Goal: Find contact information

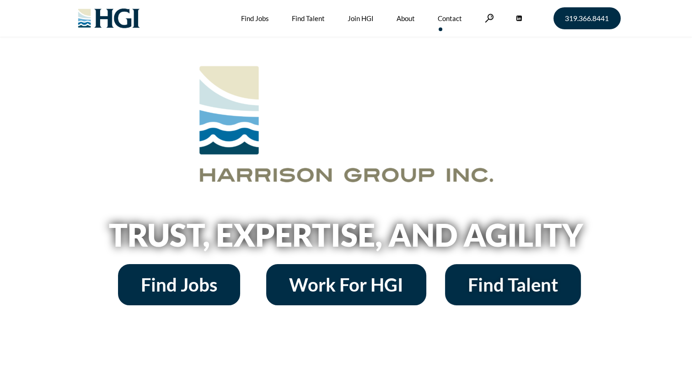
click at [452, 19] on link "Contact" at bounding box center [450, 18] width 24 height 37
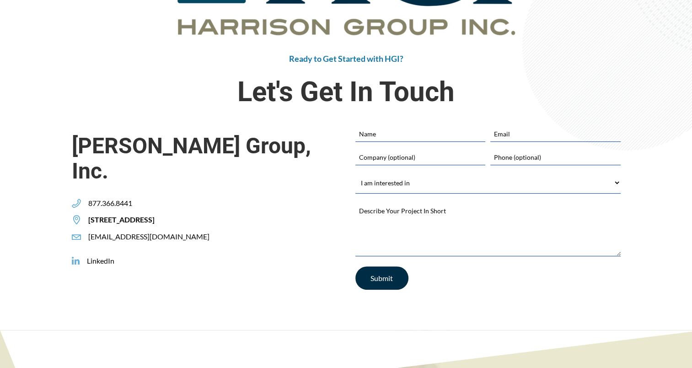
scroll to position [203, 0]
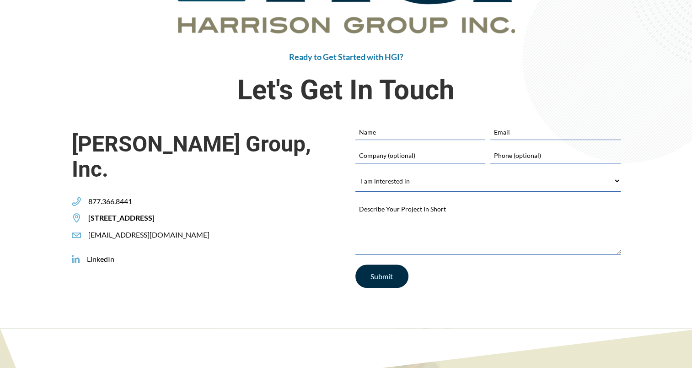
drag, startPoint x: 101, startPoint y: 193, endPoint x: 319, endPoint y: 246, distance: 224.4
click at [319, 246] on div "[PERSON_NAME] Group, Inc. 877.366.8441 [STREET_ADDRESS] [EMAIL_ADDRESS][DOMAIN_…" at bounding box center [204, 211] width 283 height 175
drag, startPoint x: 289, startPoint y: 191, endPoint x: 193, endPoint y: 251, distance: 113.2
click at [193, 251] on div "[PERSON_NAME] Group, Inc. 877.366.8441 [STREET_ADDRESS] [EMAIL_ADDRESS][DOMAIN_…" at bounding box center [204, 211] width 283 height 175
drag, startPoint x: 193, startPoint y: 251, endPoint x: 192, endPoint y: 257, distance: 6.5
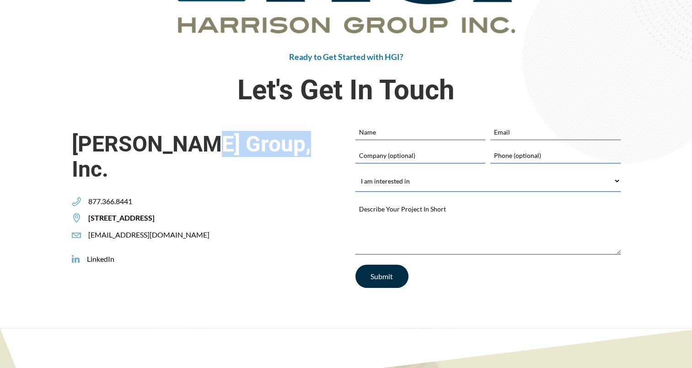
click at [192, 257] on div "[PERSON_NAME] Group, Inc. 877.366.8441 [STREET_ADDRESS] [EMAIL_ADDRESS][DOMAIN_…" at bounding box center [204, 211] width 283 height 175
drag, startPoint x: 285, startPoint y: 195, endPoint x: 194, endPoint y: 189, distance: 91.7
click at [162, 213] on div "[STREET_ADDRESS]" at bounding box center [117, 218] width 90 height 10
copy span "[STREET_ADDRESS],"
